Goal: Book appointment/travel/reservation

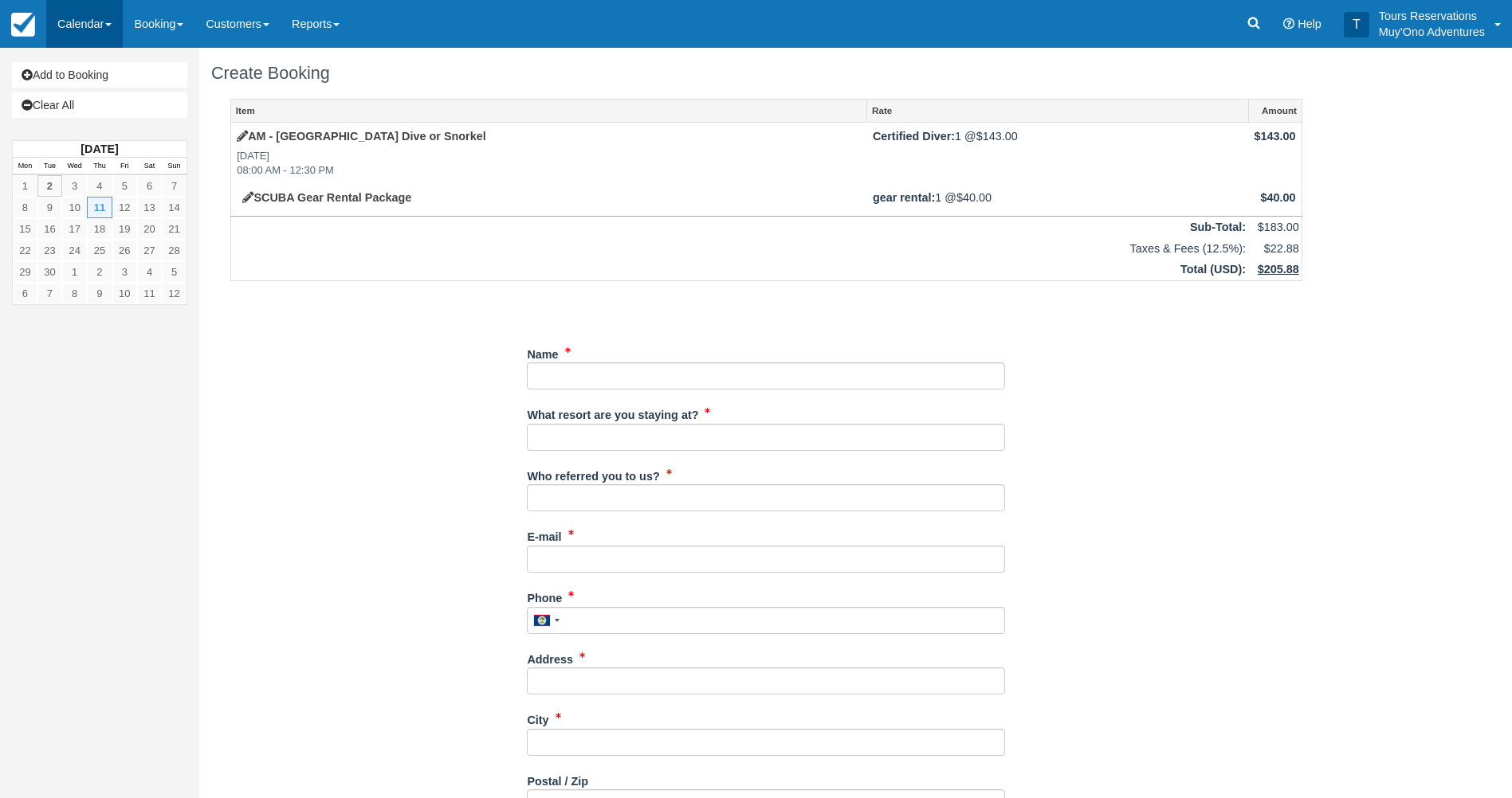
click at [84, 27] on link "Calendar" at bounding box center [85, 24] width 76 height 48
click at [94, 70] on link "Booking" at bounding box center [110, 69] width 126 height 34
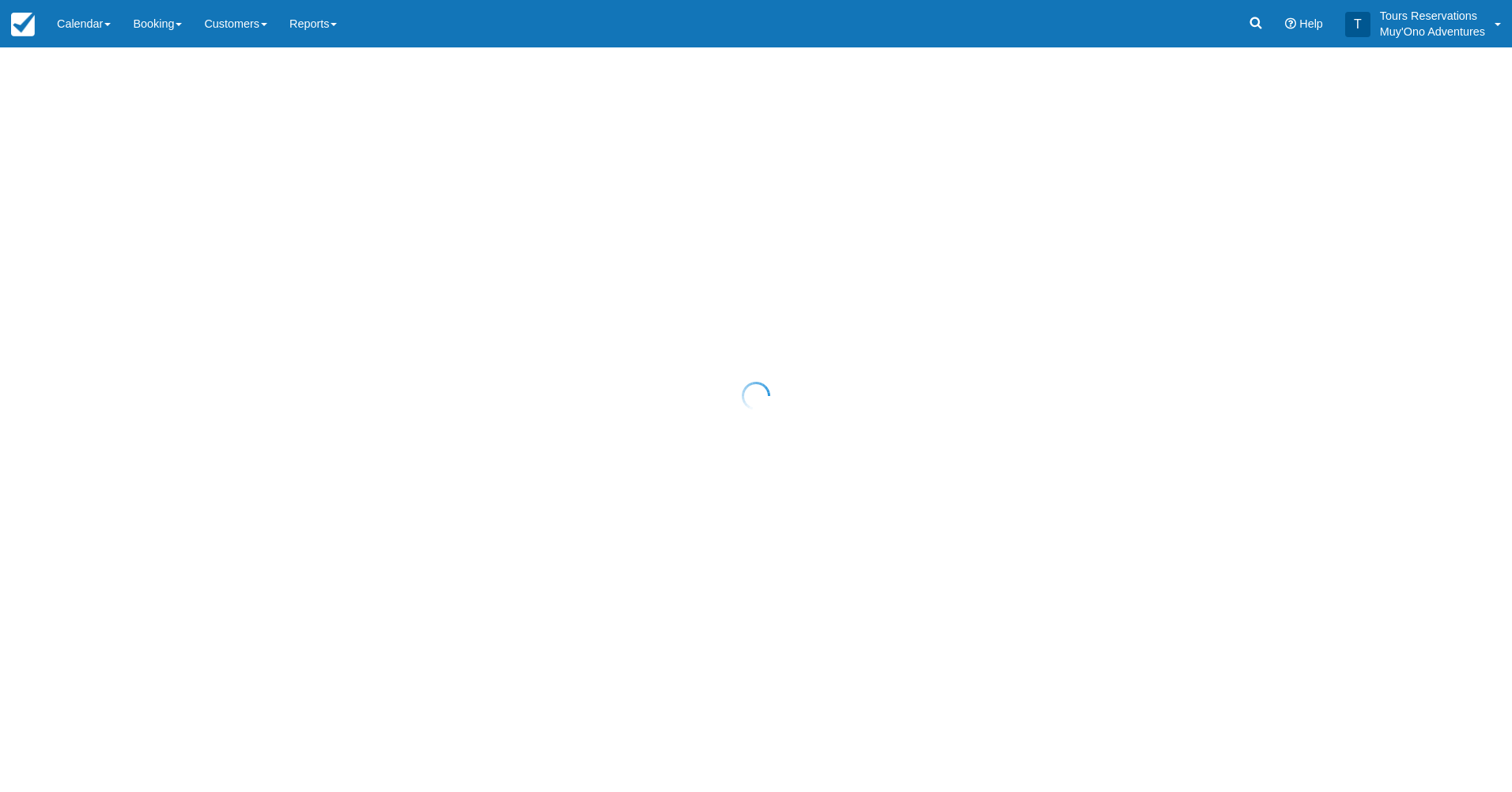
click at [216, 22] on div at bounding box center [756, 396] width 1512 height 792
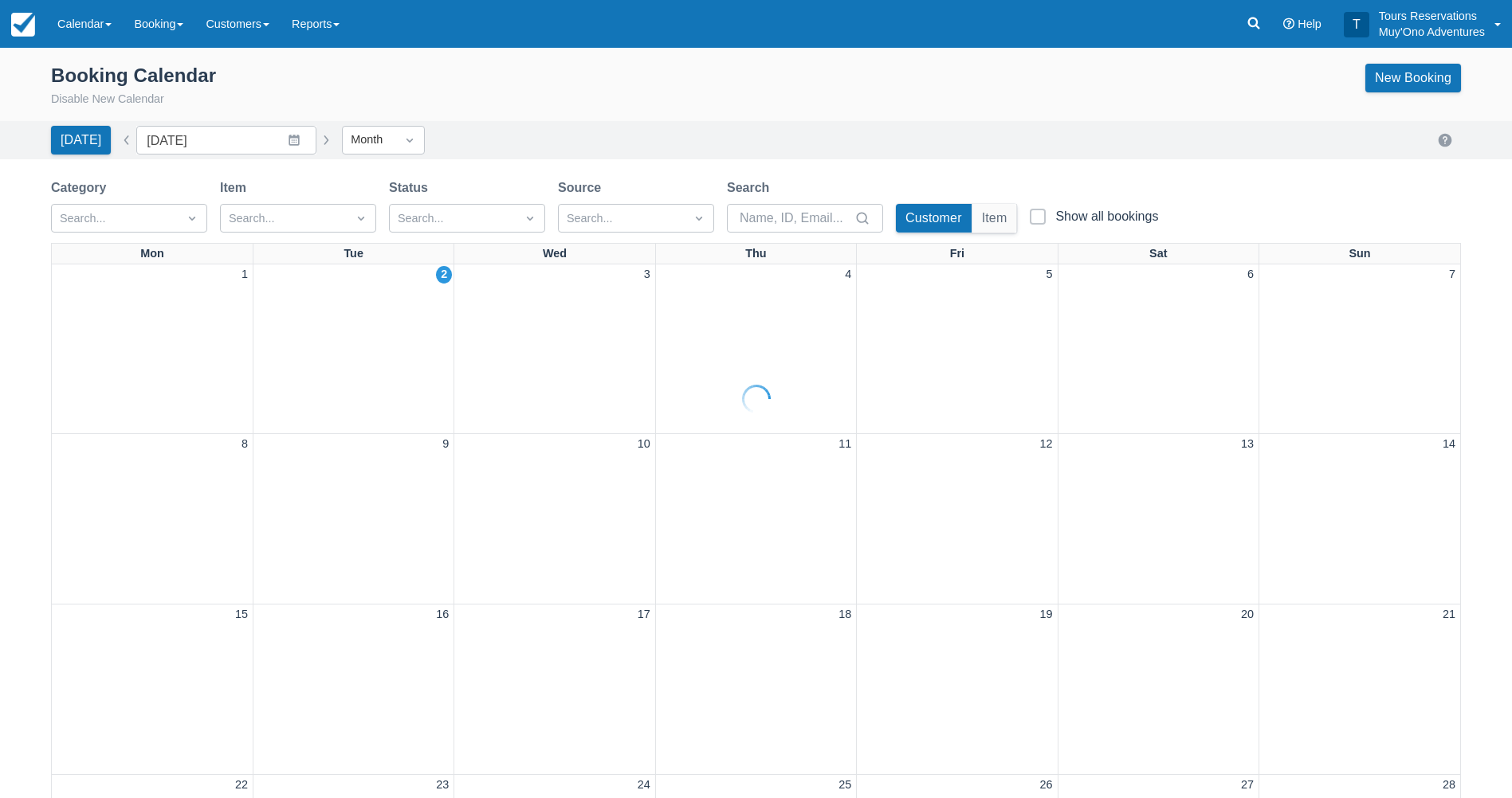
click at [176, 27] on div at bounding box center [756, 399] width 1512 height 798
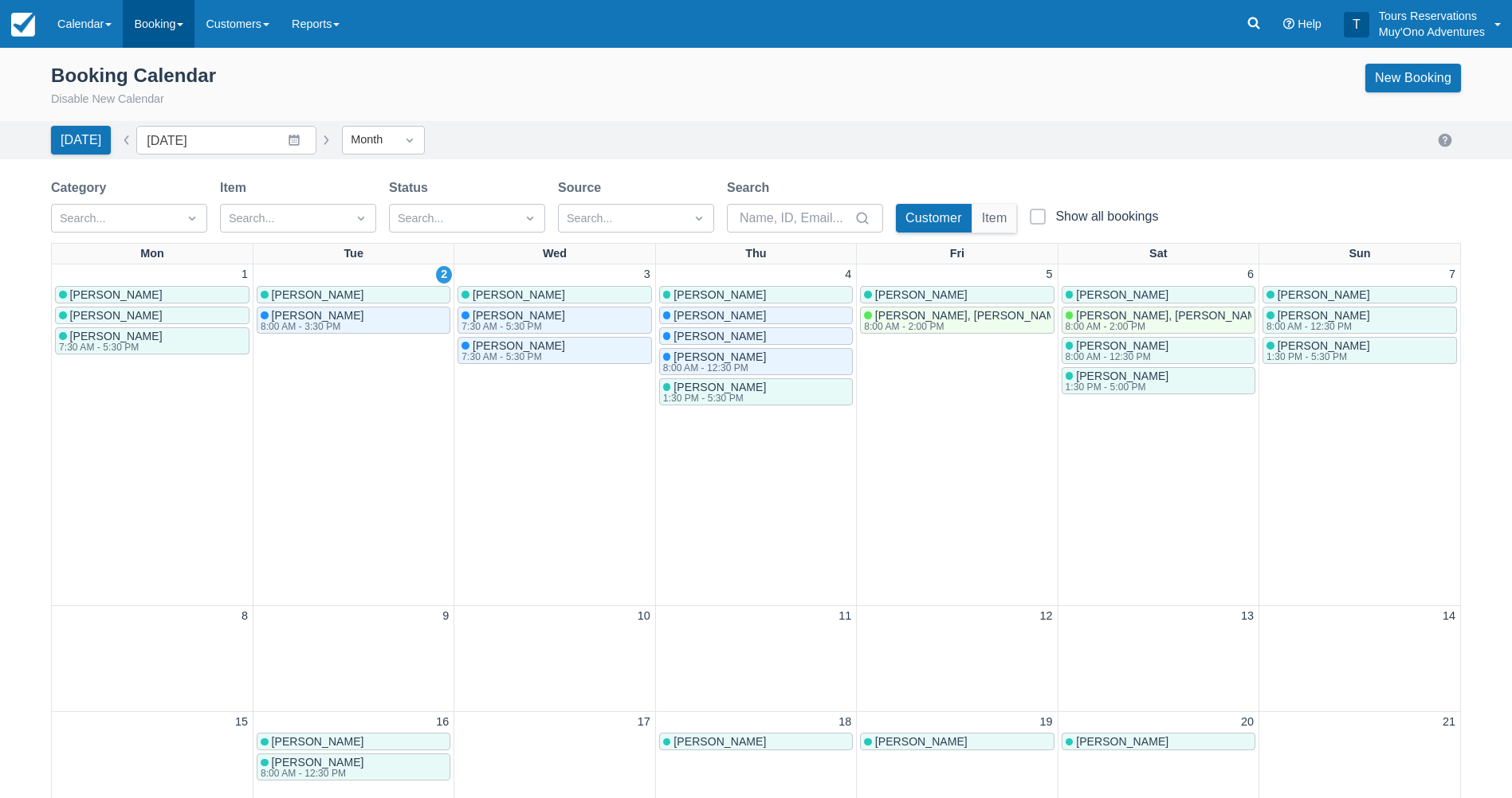
click at [168, 27] on link "Booking" at bounding box center [159, 24] width 72 height 48
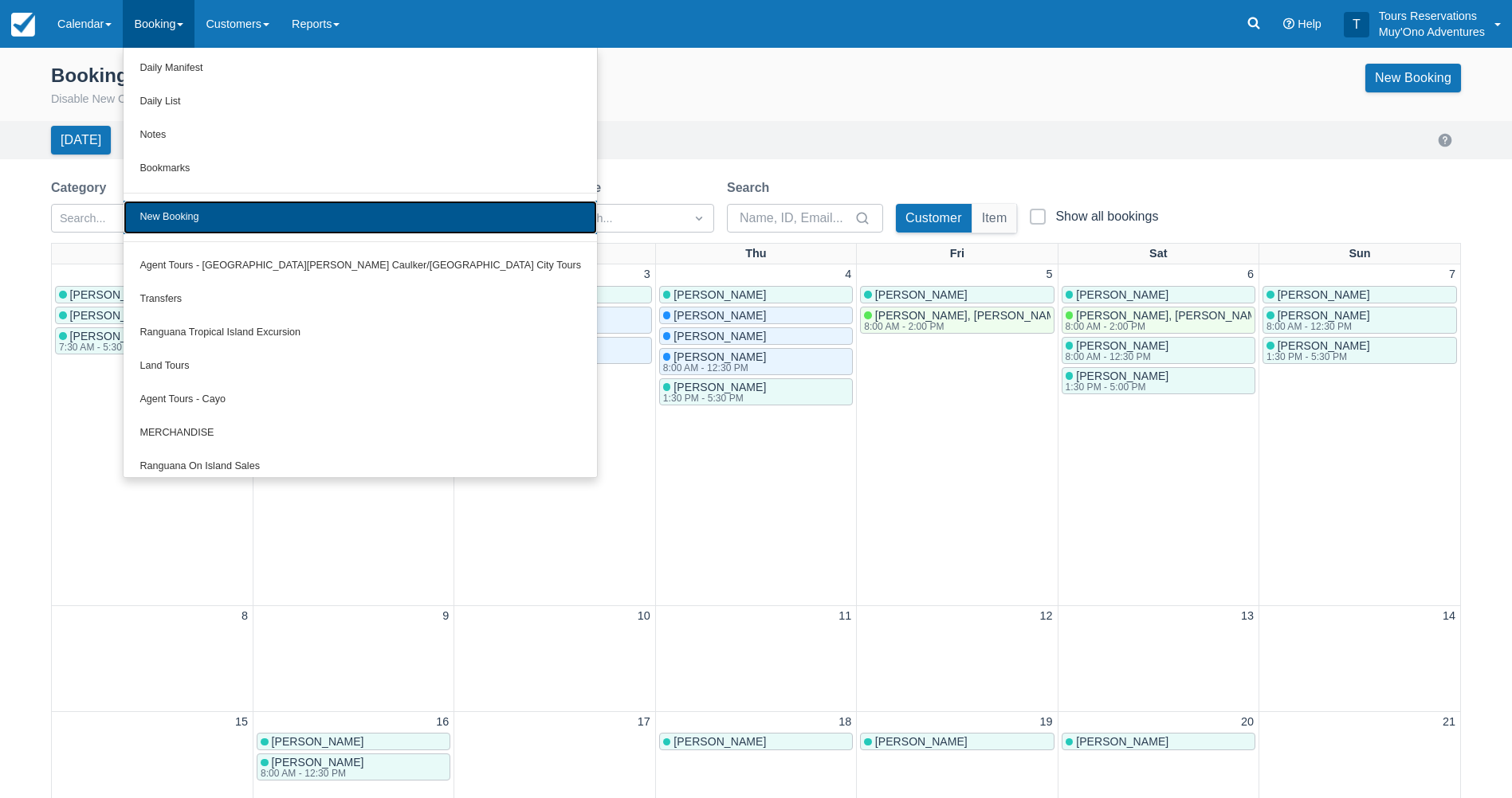
click at [195, 204] on link "New Booking" at bounding box center [361, 217] width 474 height 33
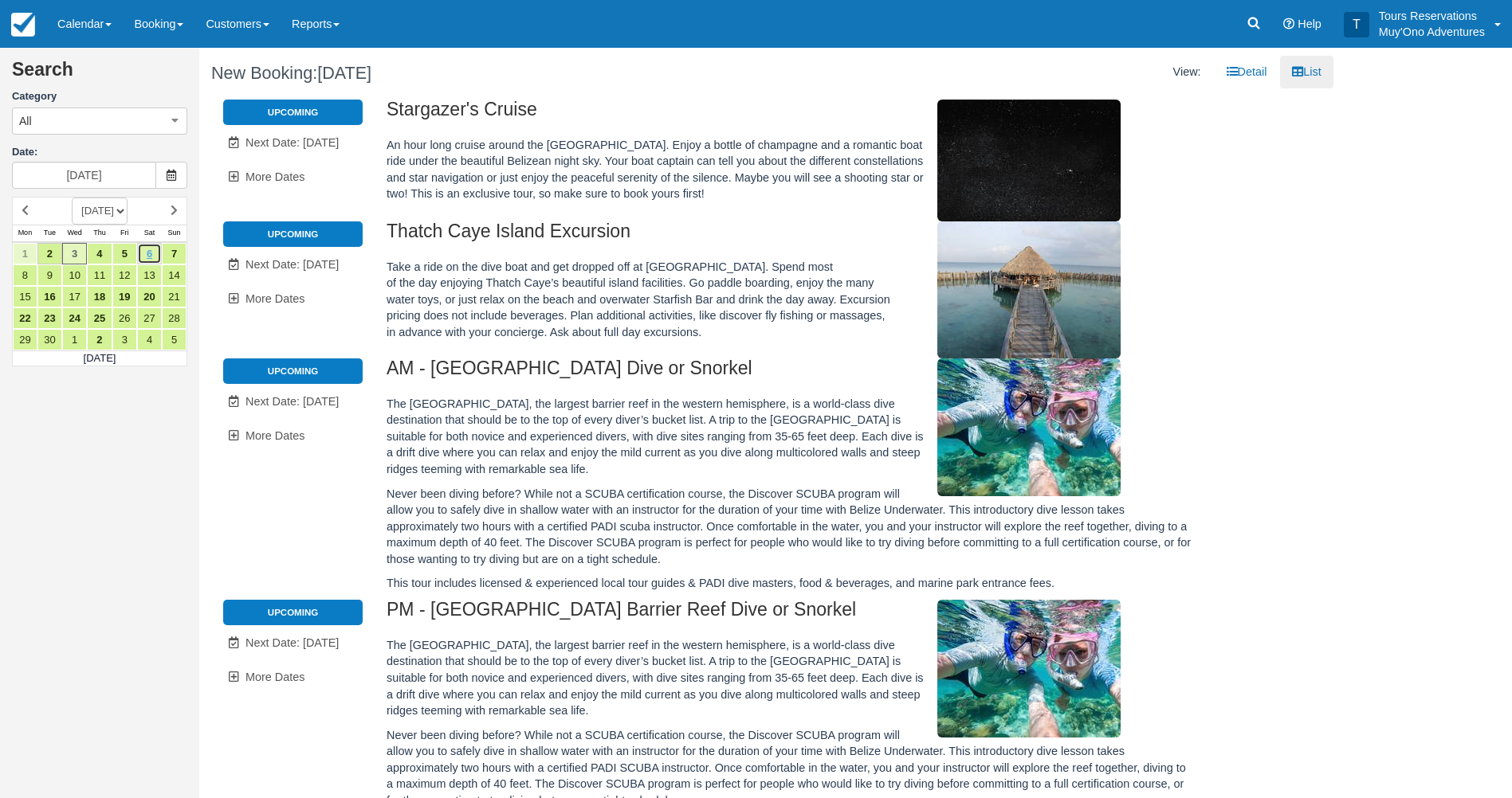
click at [152, 253] on link "6" at bounding box center [149, 254] width 24 height 21
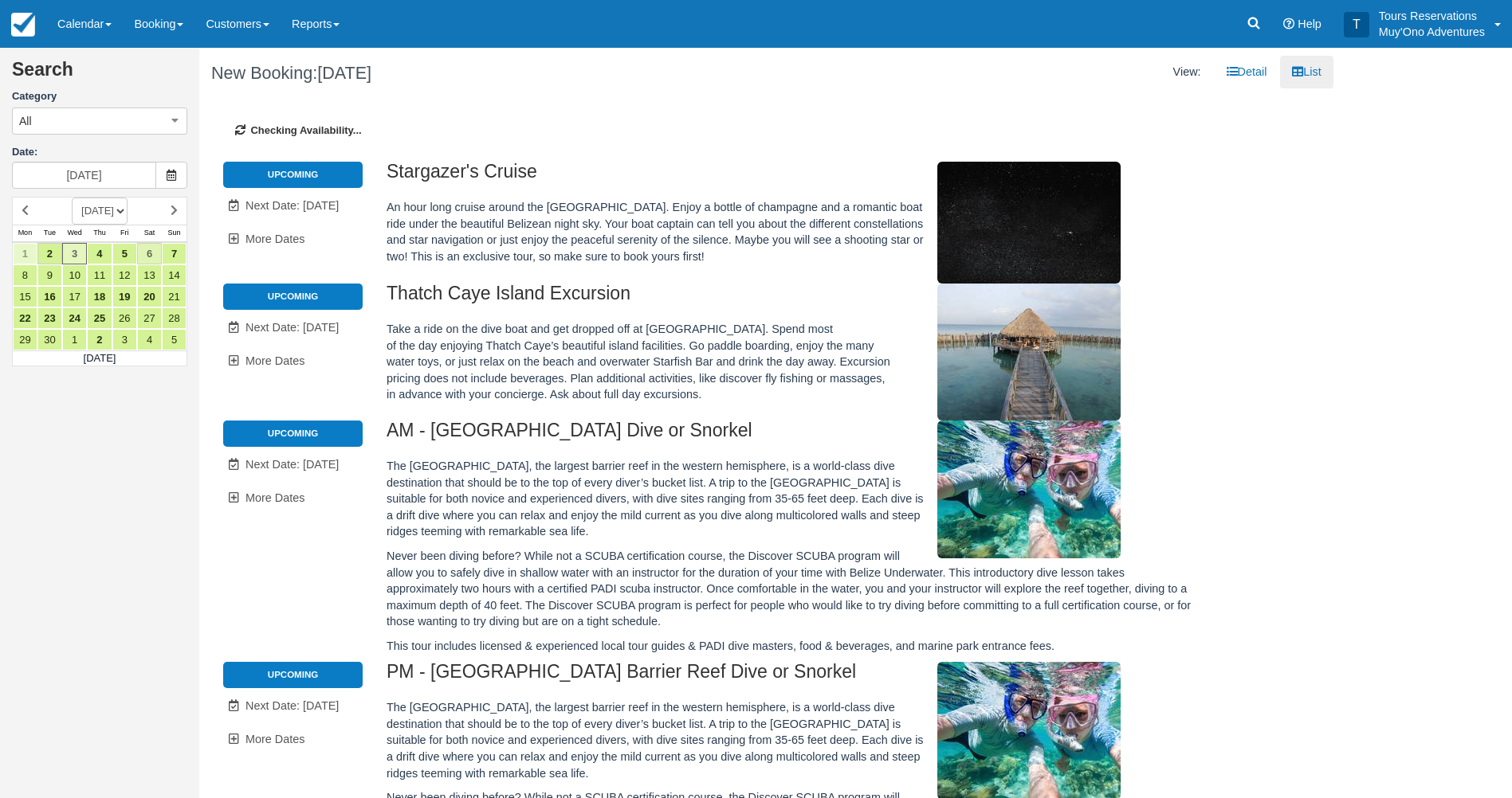
type input "09/06/25"
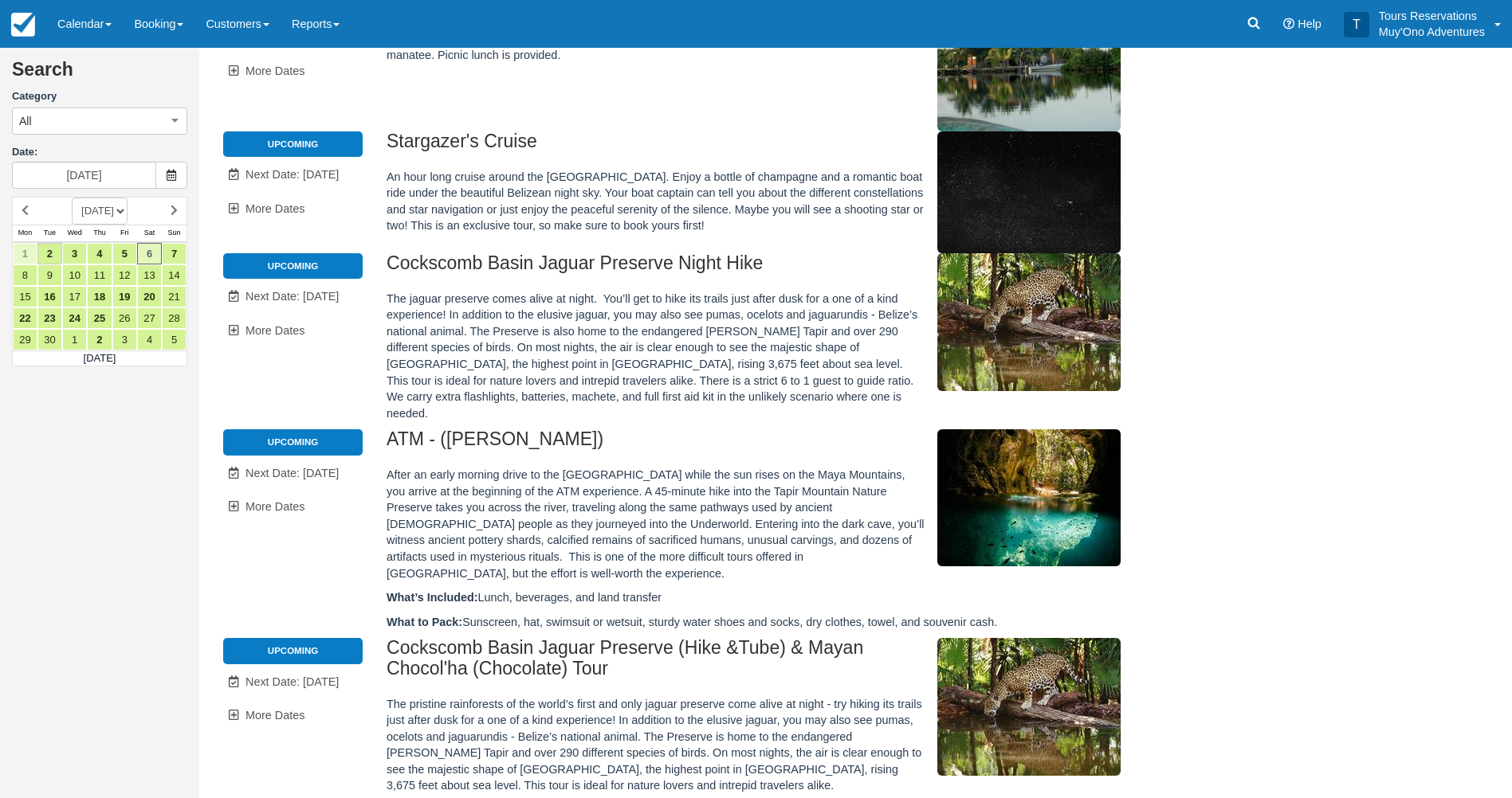
scroll to position [74, 0]
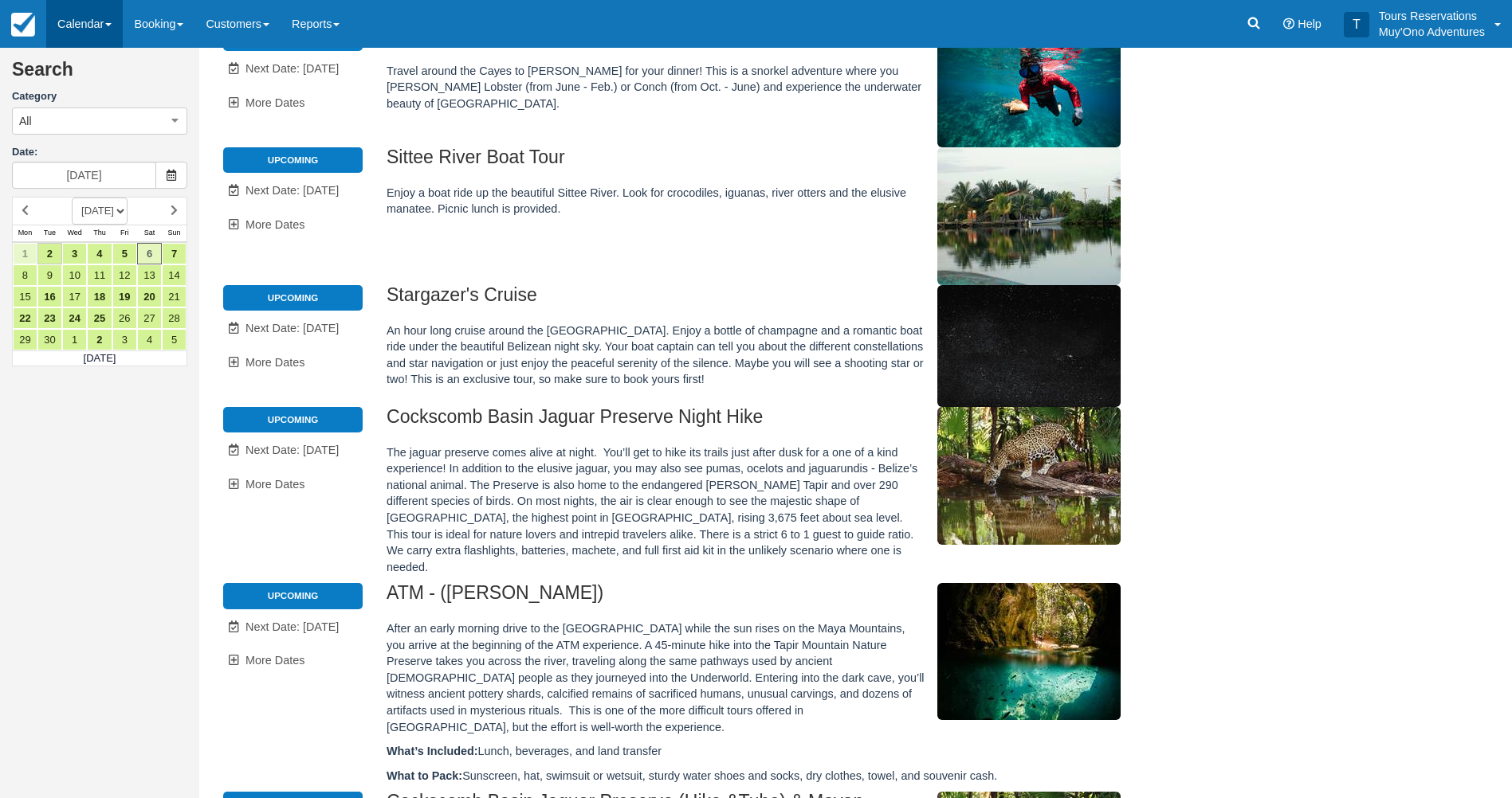
click at [99, 26] on link "Calendar" at bounding box center [85, 24] width 76 height 48
click at [103, 64] on link "Booking" at bounding box center [110, 69] width 126 height 34
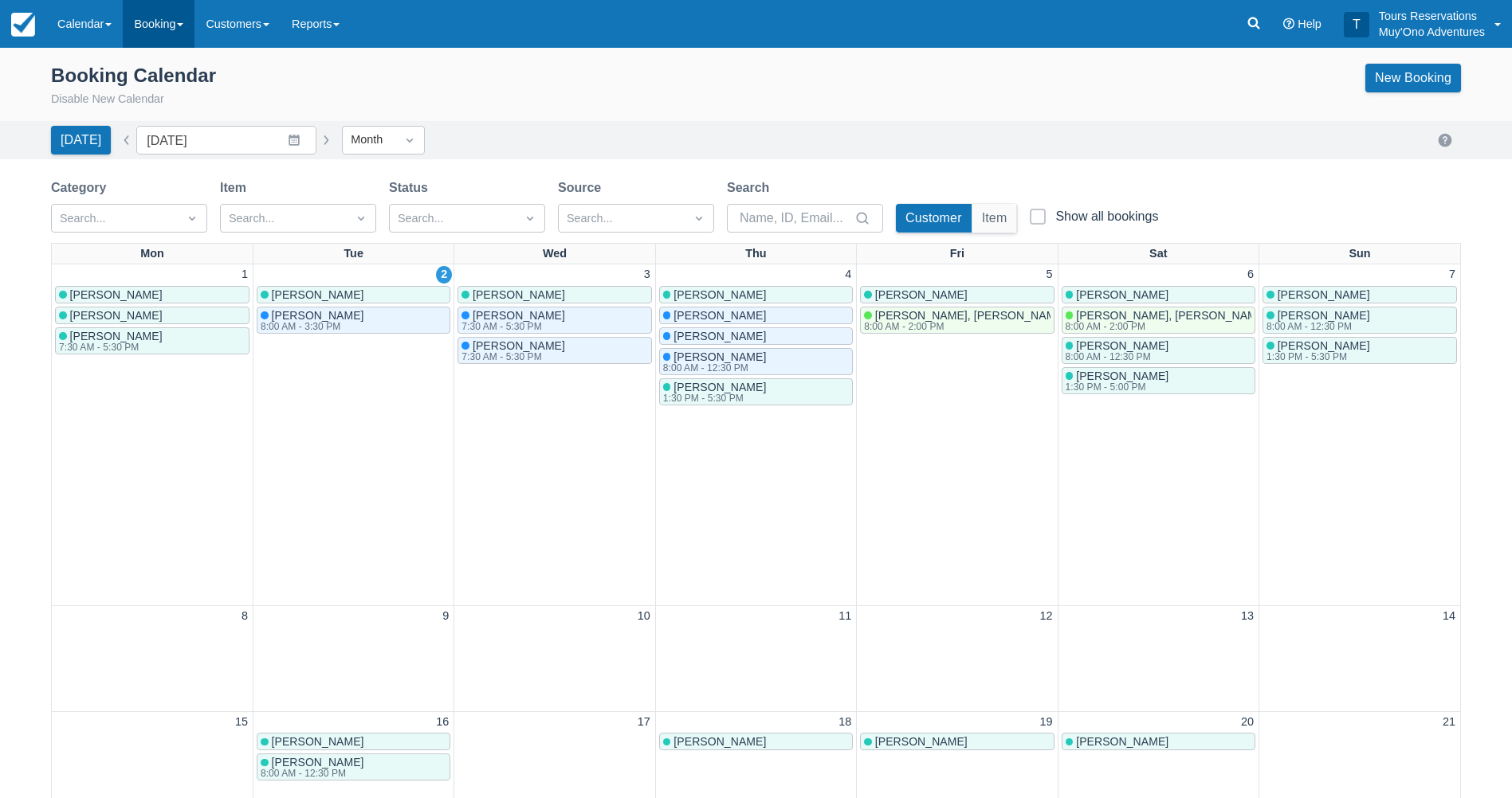
click at [181, 33] on link "Booking" at bounding box center [159, 24] width 72 height 48
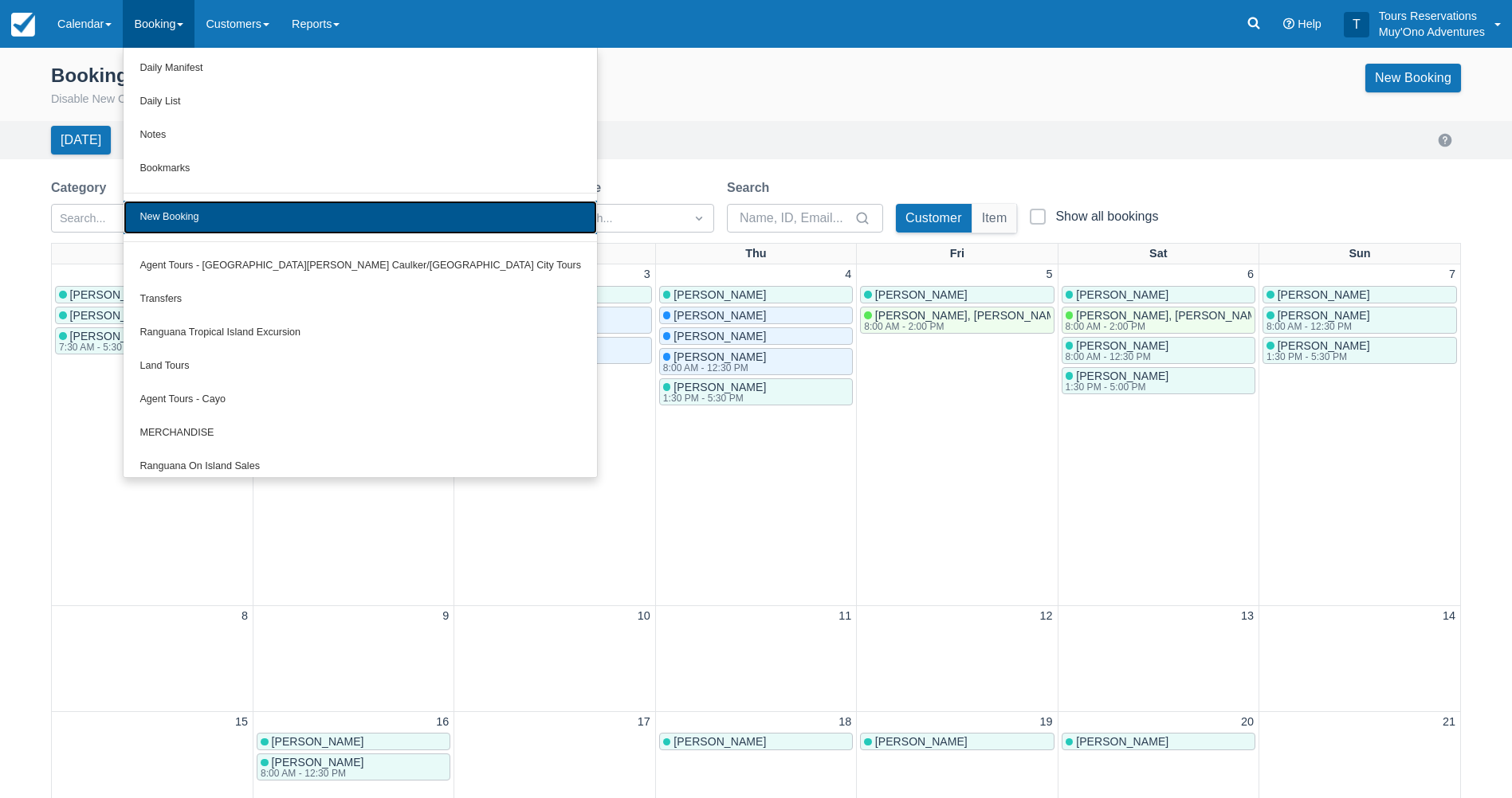
click at [171, 206] on link "New Booking" at bounding box center [361, 217] width 474 height 33
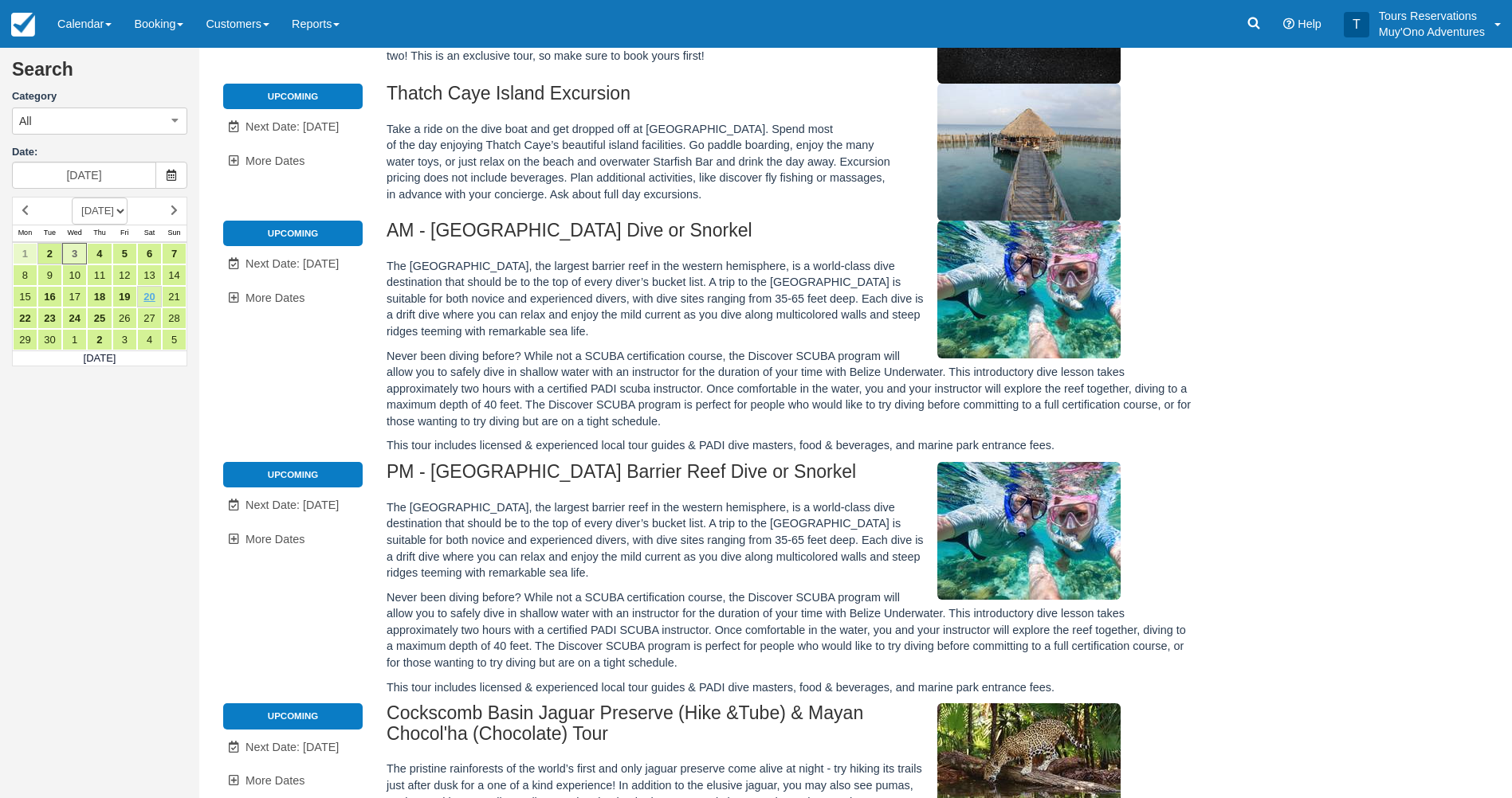
scroll to position [159, 0]
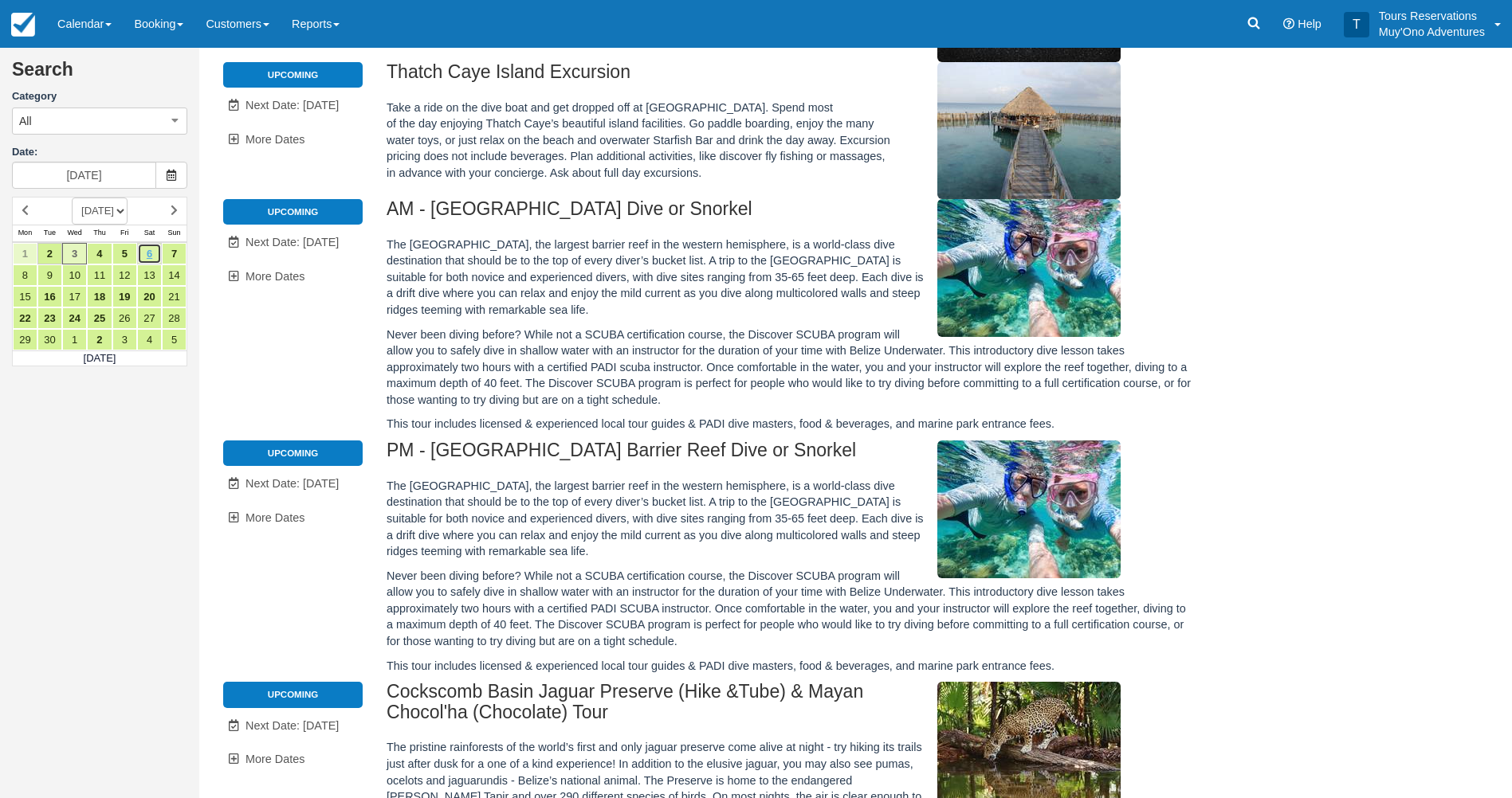
click at [150, 257] on link "6" at bounding box center [149, 254] width 24 height 21
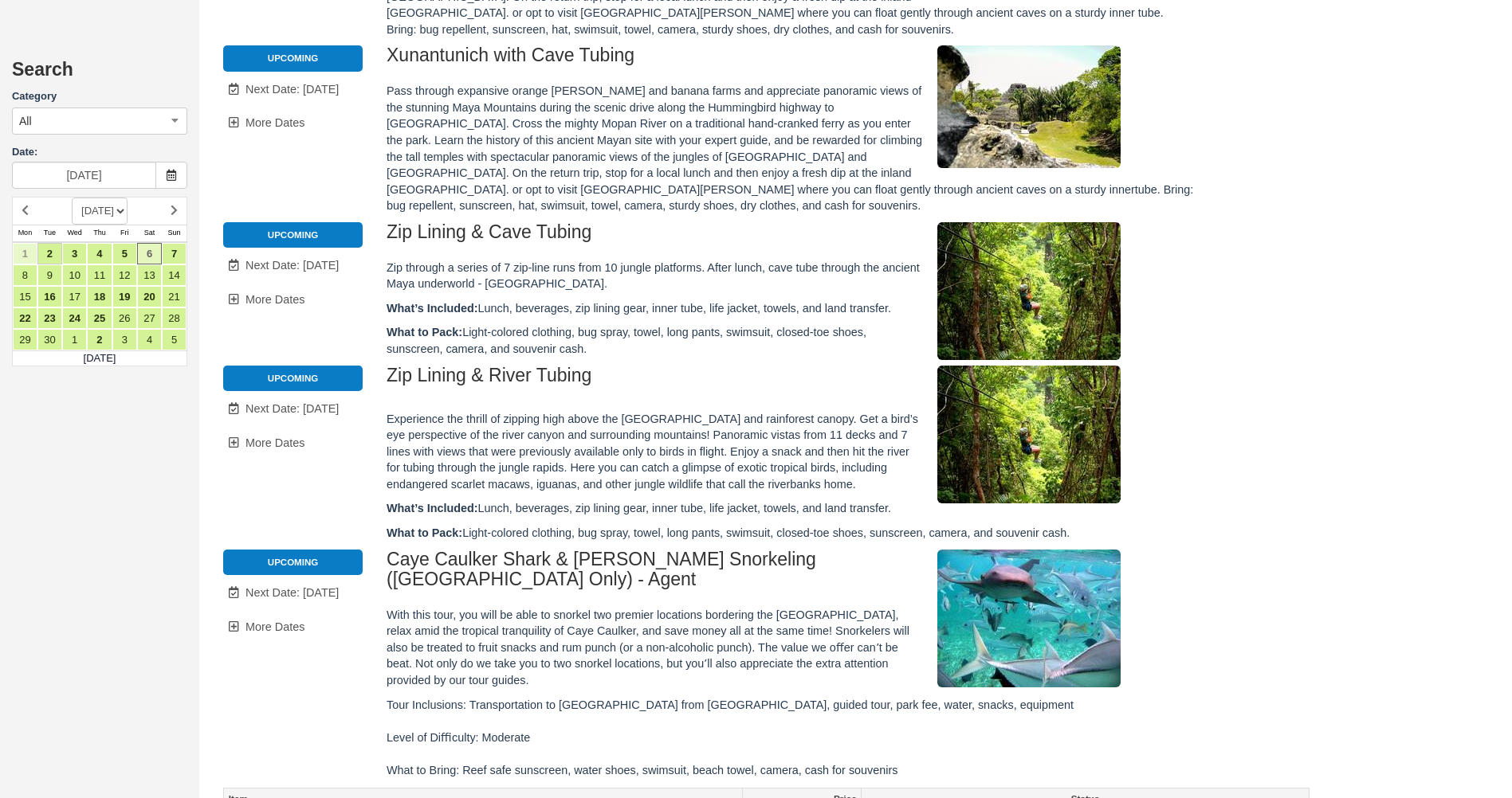
scroll to position [1354, 0]
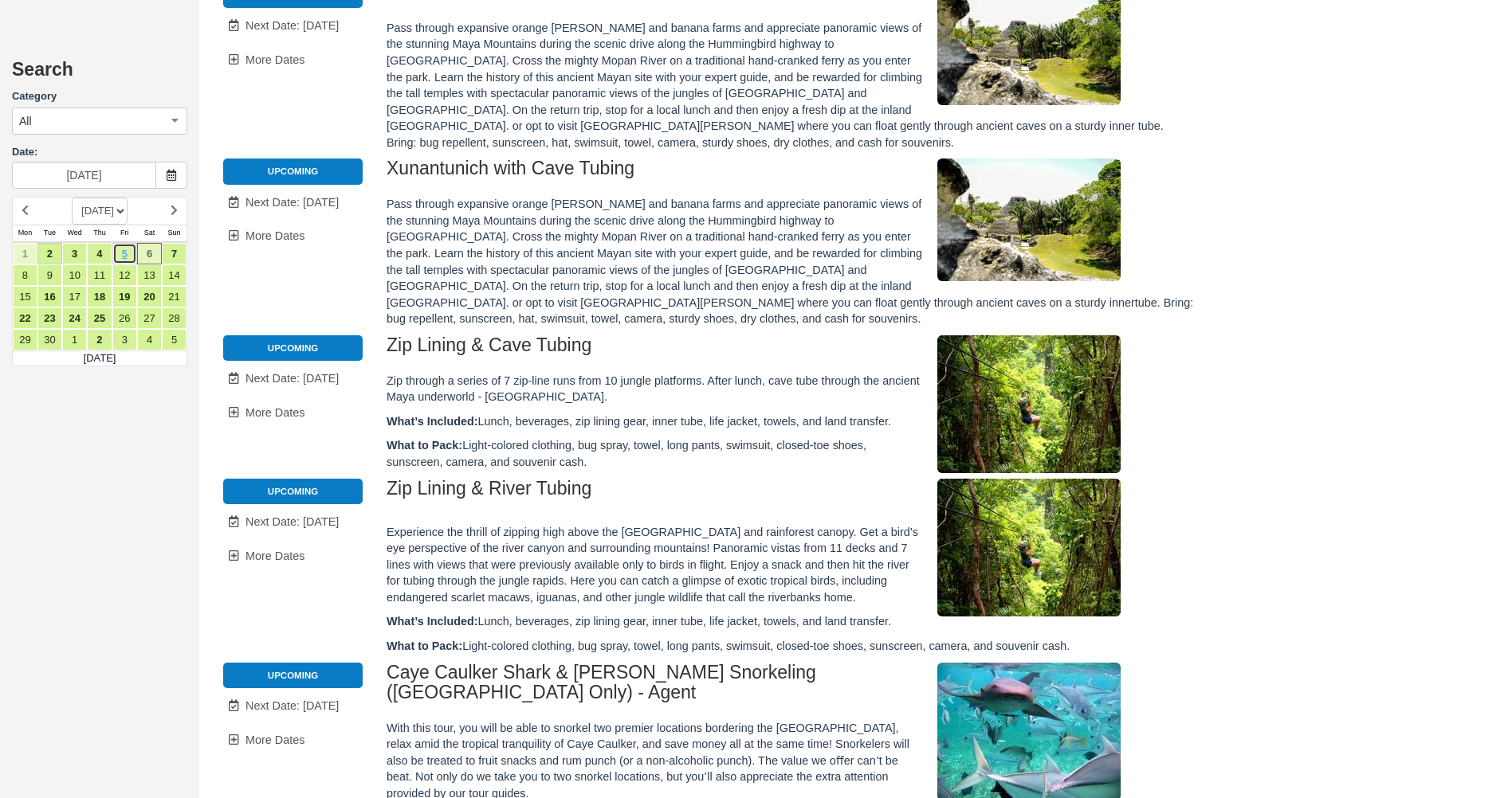
click at [120, 257] on link "5" at bounding box center [125, 254] width 24 height 21
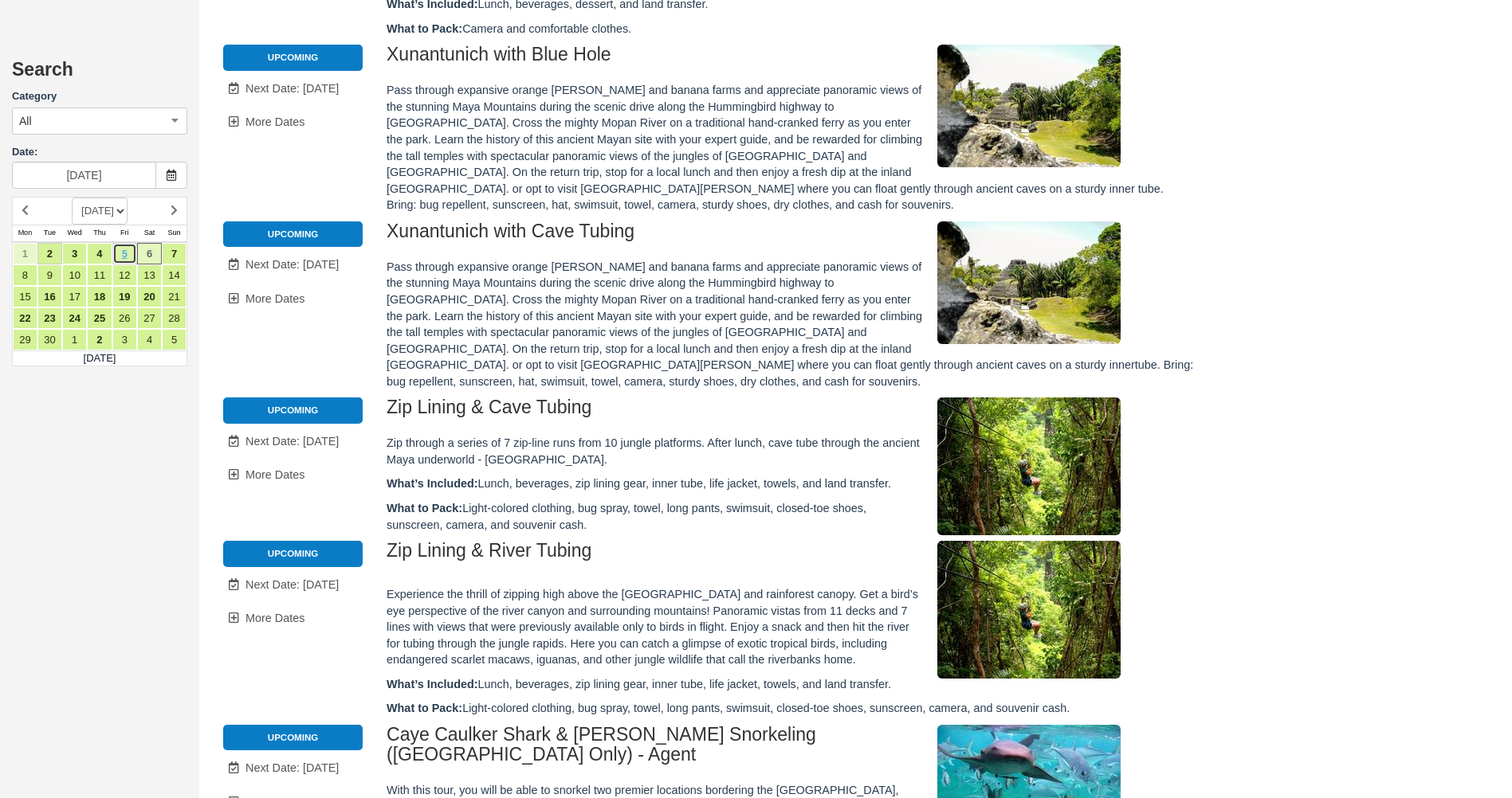
scroll to position [0, 0]
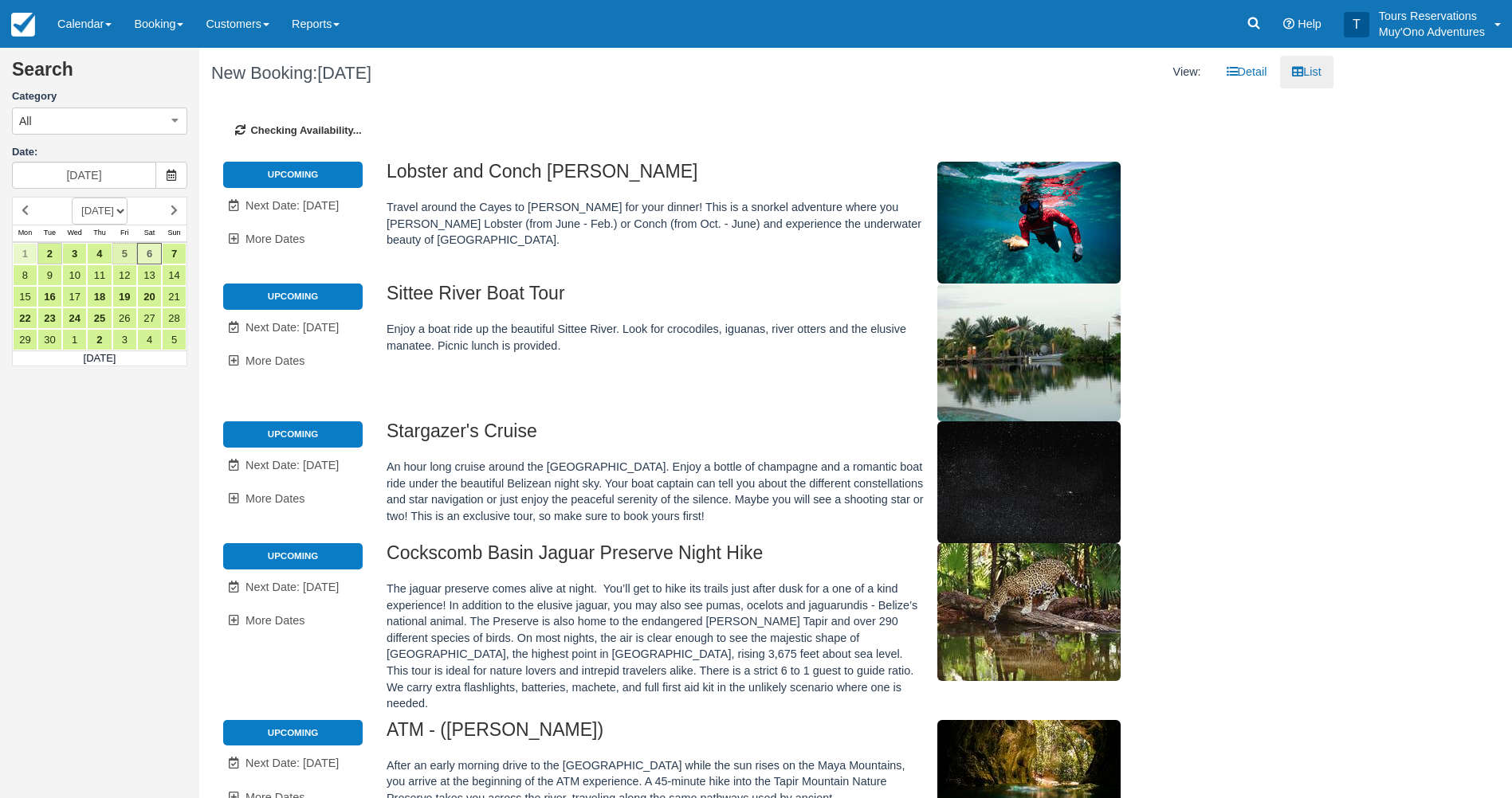
type input "09/05/25"
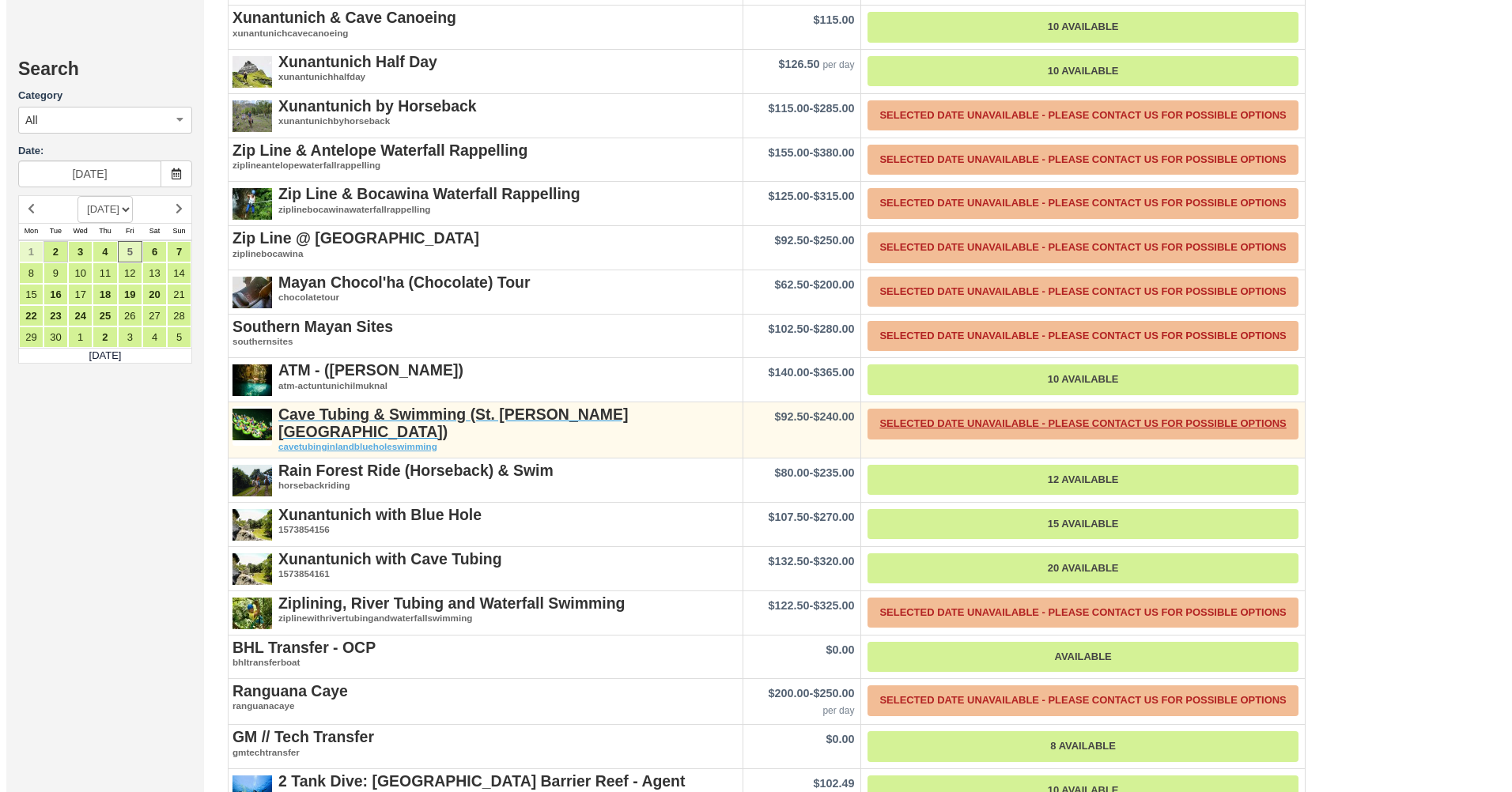
scroll to position [3401, 0]
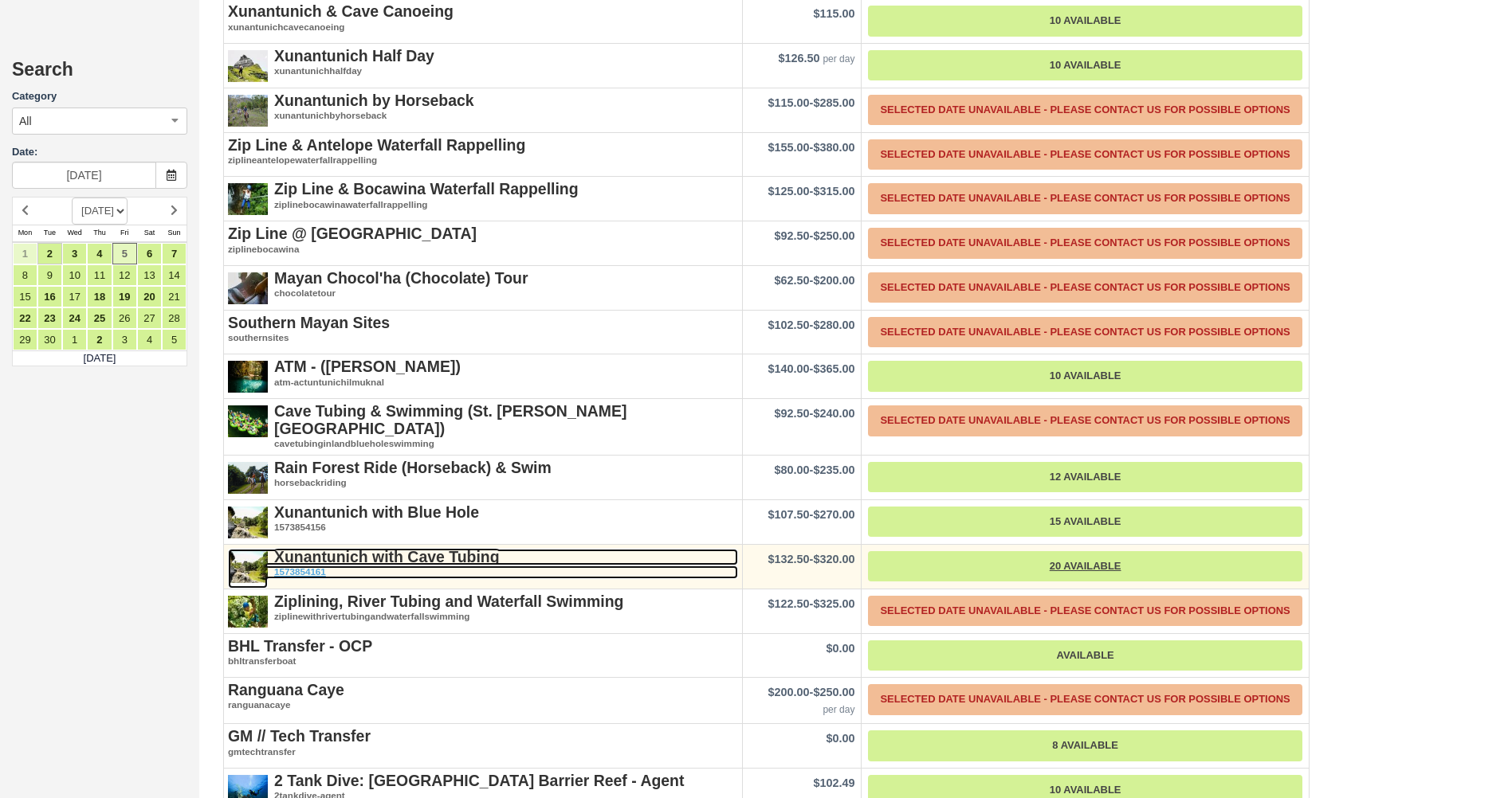
click at [394, 557] on strong "Xunantunich with Cave Tubing" at bounding box center [387, 557] width 225 height 18
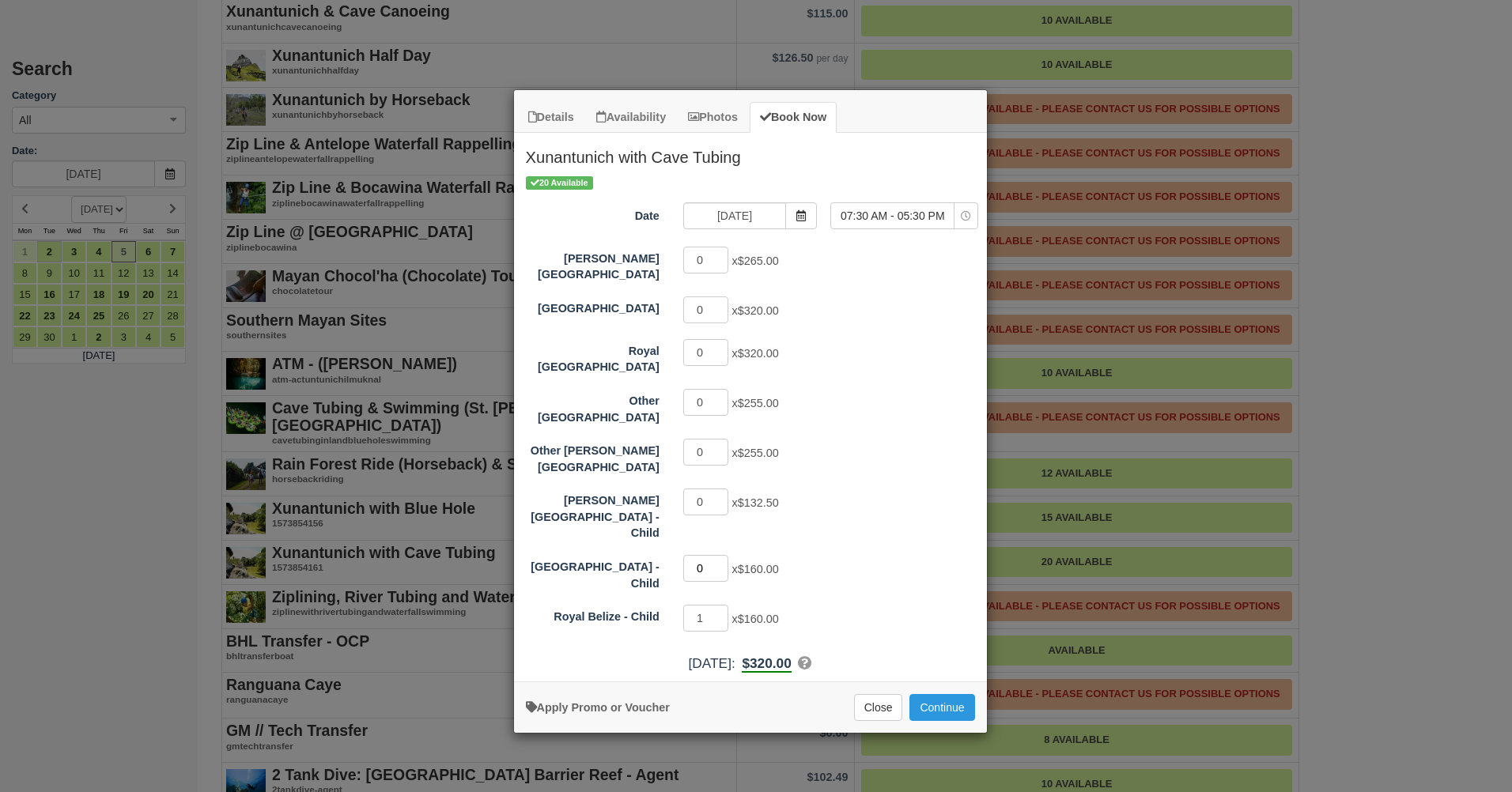
type input "0"
click at [722, 555] on input "0" at bounding box center [706, 568] width 46 height 27
type input "0"
click at [718, 605] on input "0" at bounding box center [706, 618] width 46 height 27
click at [721, 300] on input "1" at bounding box center [706, 309] width 46 height 27
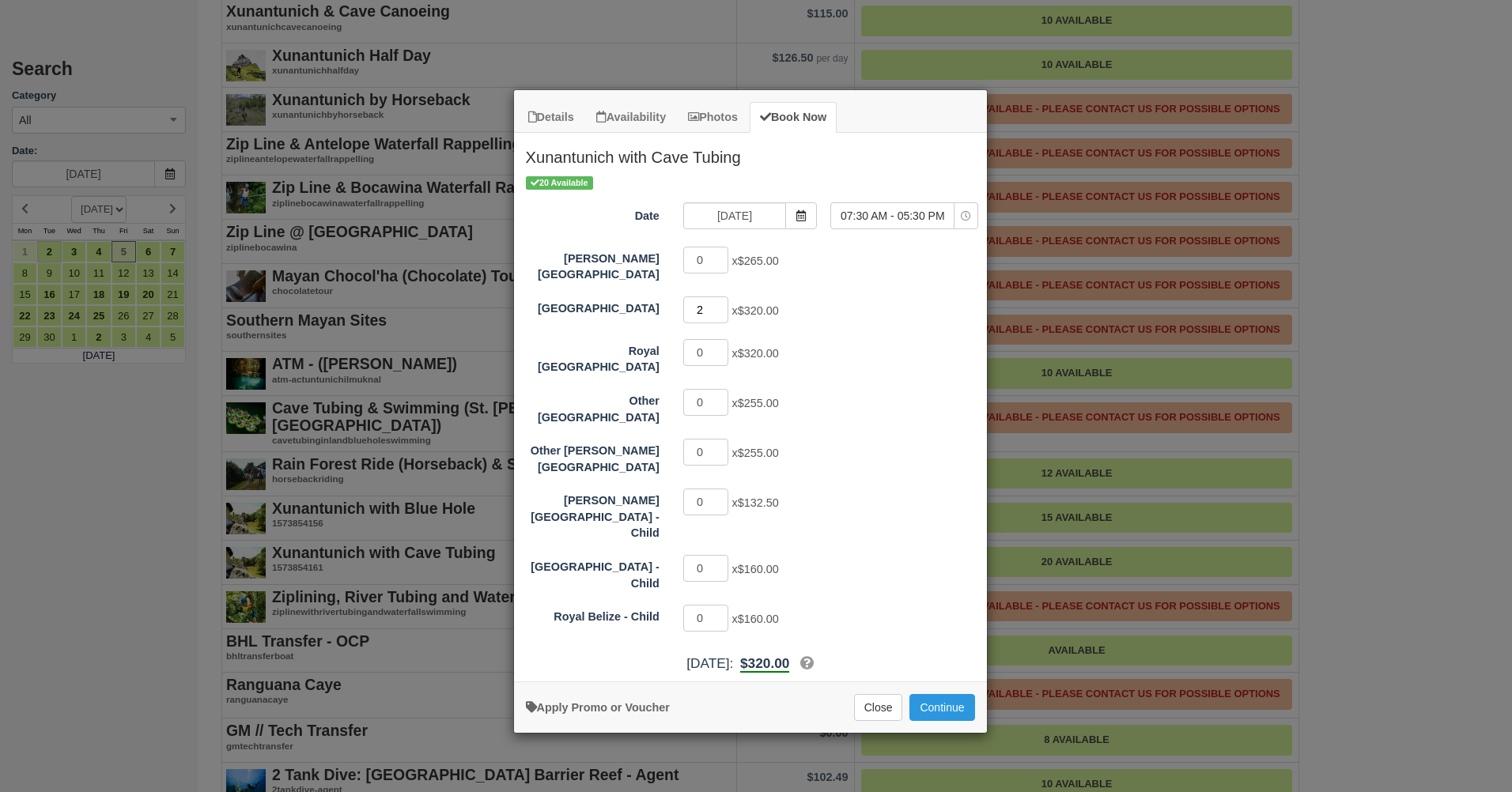
type input "2"
click at [718, 300] on input "2" at bounding box center [706, 309] width 46 height 27
click at [952, 694] on button "Continue" at bounding box center [941, 707] width 65 height 27
